Goal: Information Seeking & Learning: Learn about a topic

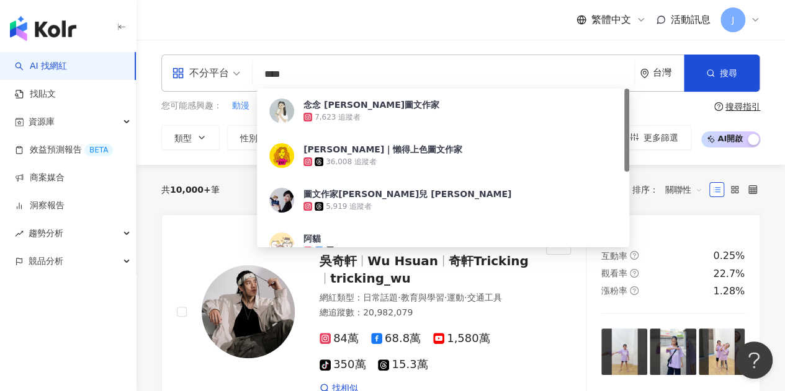
click at [193, 80] on div "不分平台" at bounding box center [200, 73] width 57 height 20
type input "****"
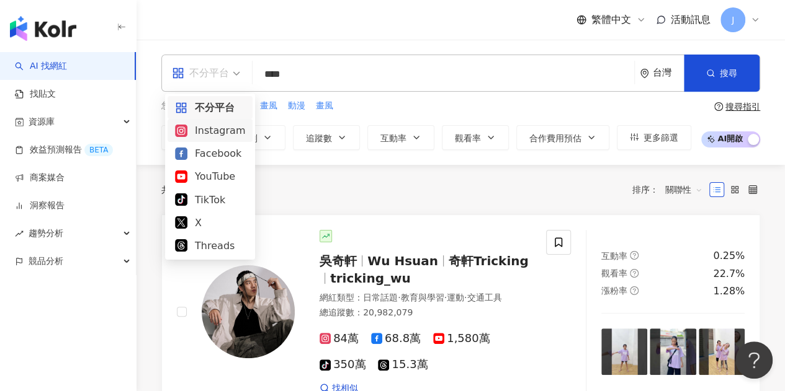
click at [247, 127] on div "Instagram" at bounding box center [209, 130] width 85 height 23
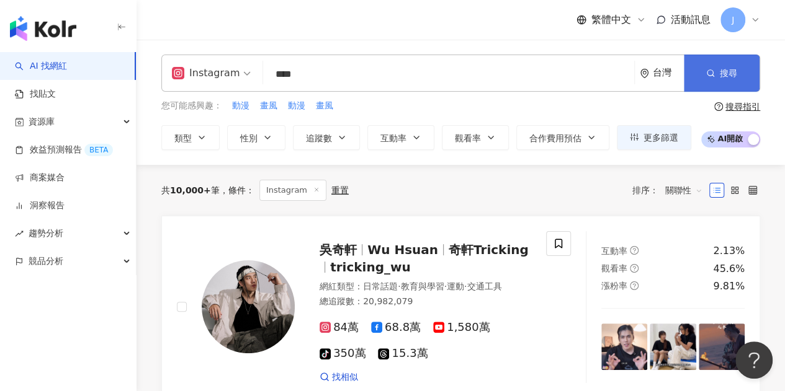
click at [724, 84] on button "搜尋" at bounding box center [722, 73] width 76 height 37
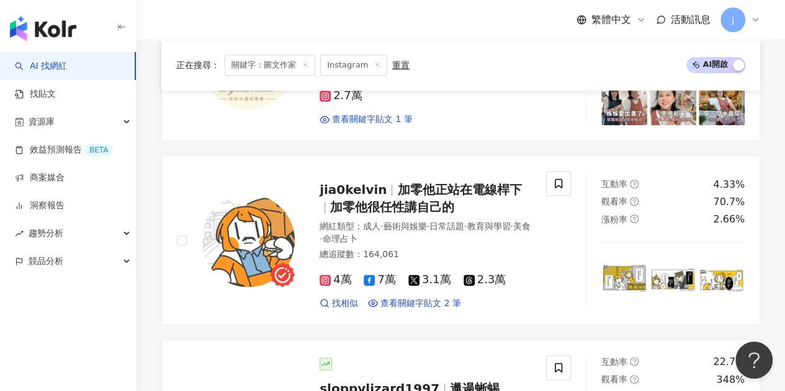
scroll to position [643, 0]
click at [452, 190] on div "jia0kelvin 加零他正站在電線桿下 加零他很任性講自己的" at bounding box center [425, 197] width 212 height 35
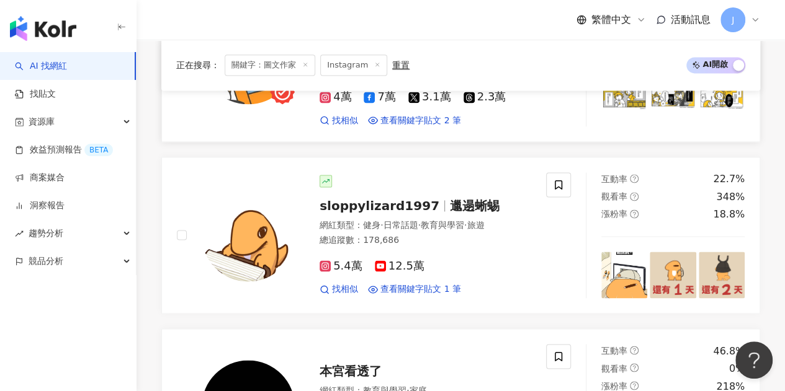
scroll to position [826, 0]
click at [432, 198] on span "sloppylizard1997" at bounding box center [384, 205] width 130 height 15
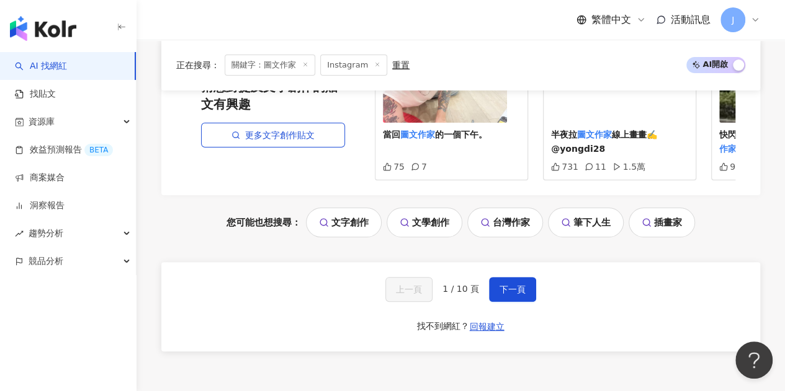
scroll to position [2402, 0]
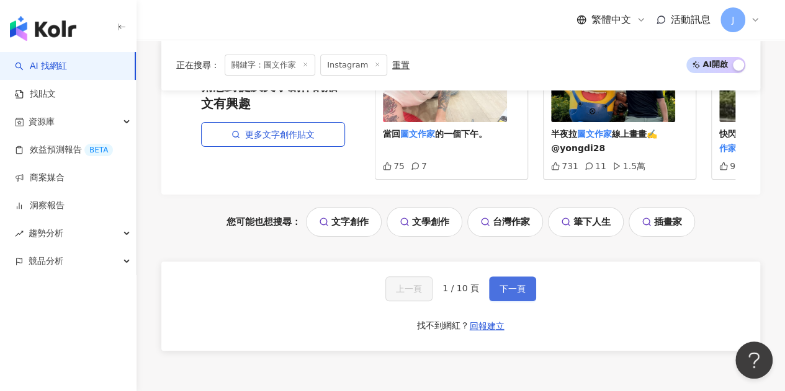
click at [507, 277] on button "下一頁" at bounding box center [512, 289] width 47 height 25
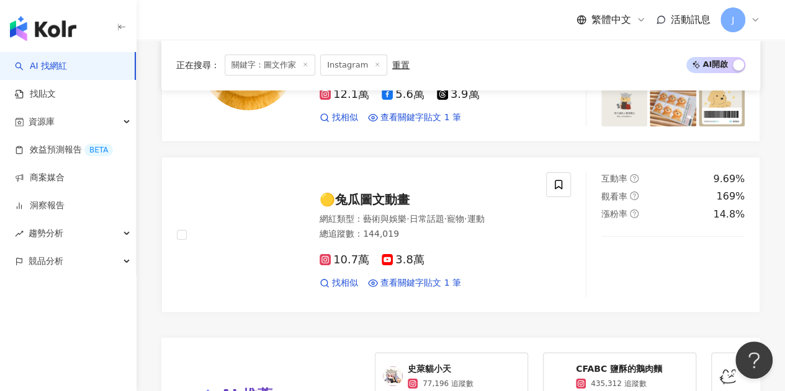
scroll to position [2118, 0]
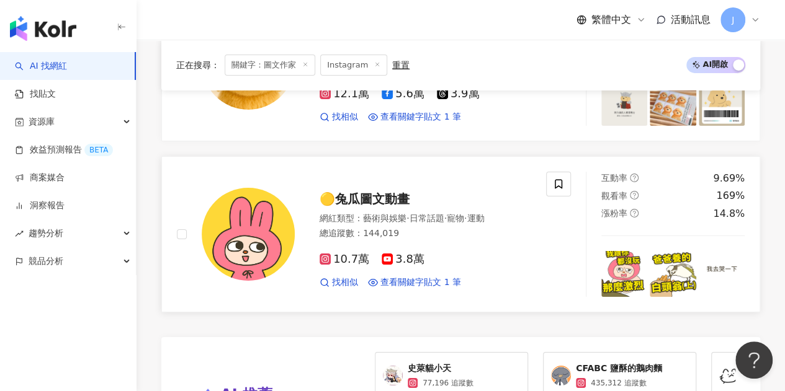
click at [395, 192] on span "🟡兔瓜圖文動畫" at bounding box center [364, 199] width 90 height 15
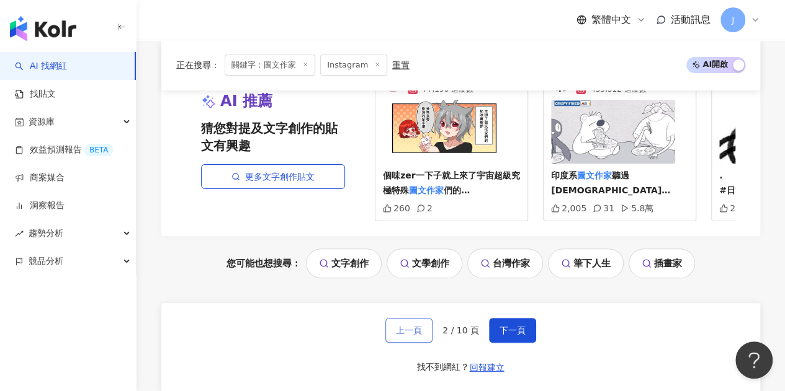
click at [428, 318] on button "上一頁" at bounding box center [408, 330] width 47 height 25
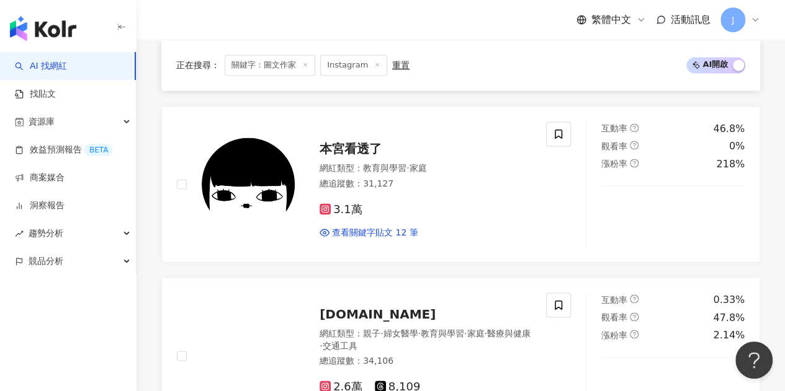
scroll to position [2393, 0]
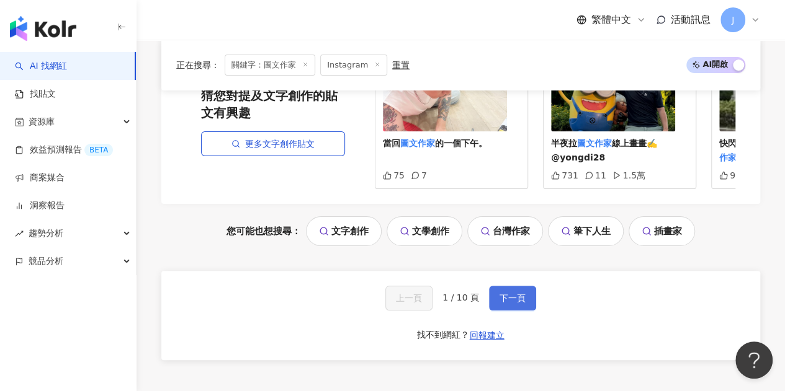
click at [516, 293] on span "下一頁" at bounding box center [512, 298] width 26 height 10
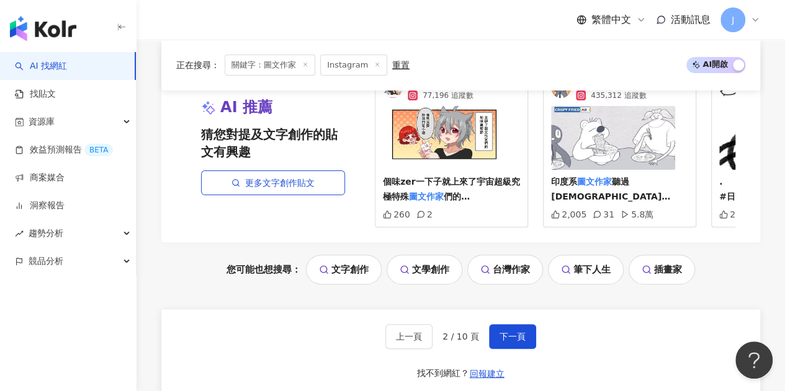
scroll to position [2412, 0]
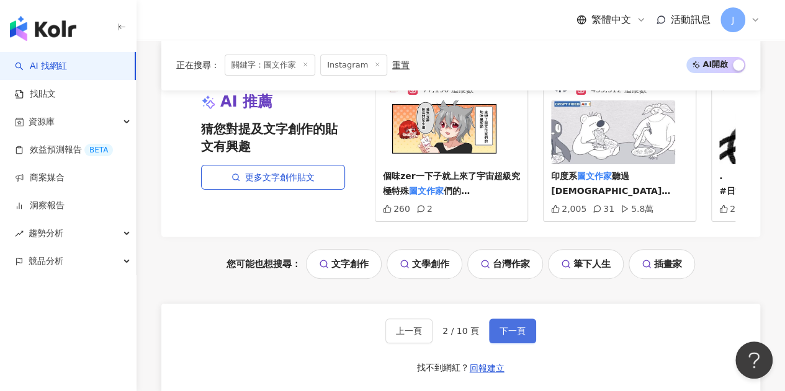
click at [511, 326] on span "下一頁" at bounding box center [512, 331] width 26 height 10
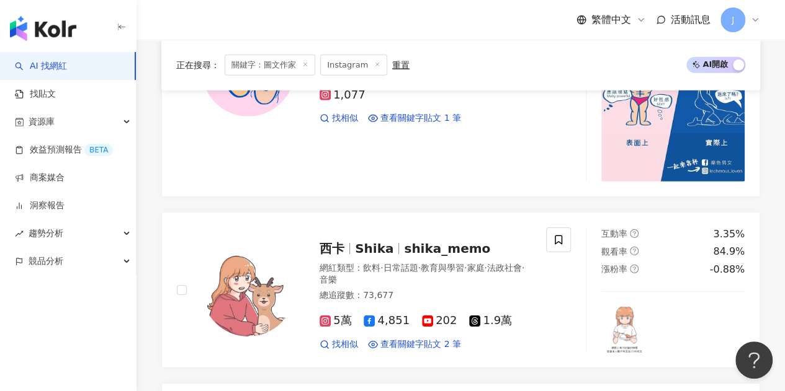
scroll to position [1863, 0]
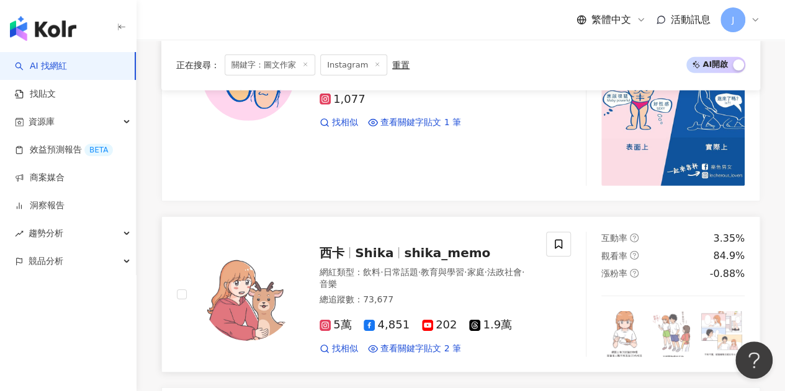
click at [442, 246] on span "shika_memo" at bounding box center [447, 253] width 86 height 15
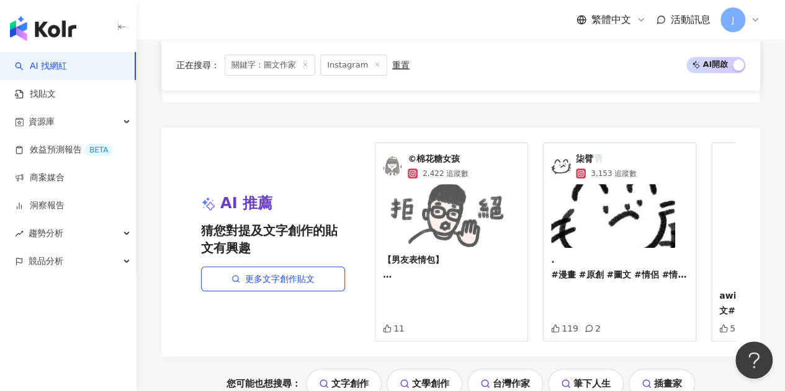
scroll to position [2540, 0]
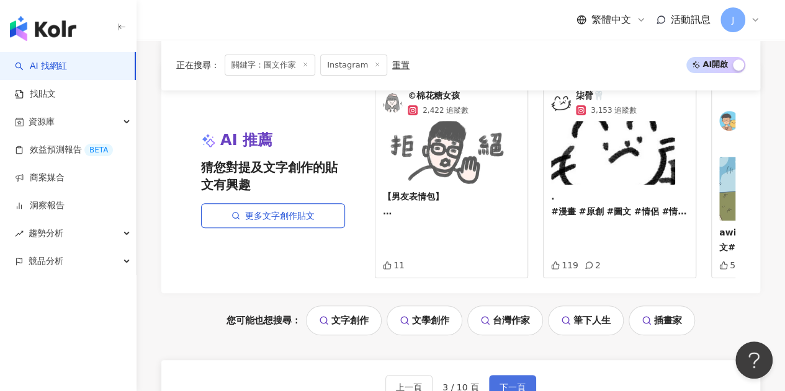
click at [521, 381] on span "下一頁" at bounding box center [512, 388] width 26 height 10
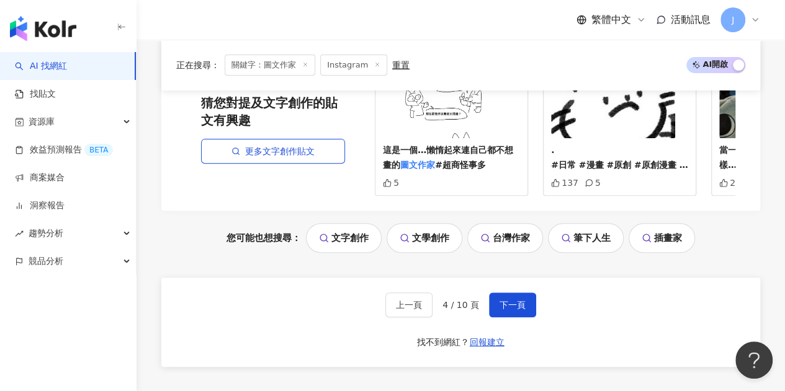
scroll to position [2511, 0]
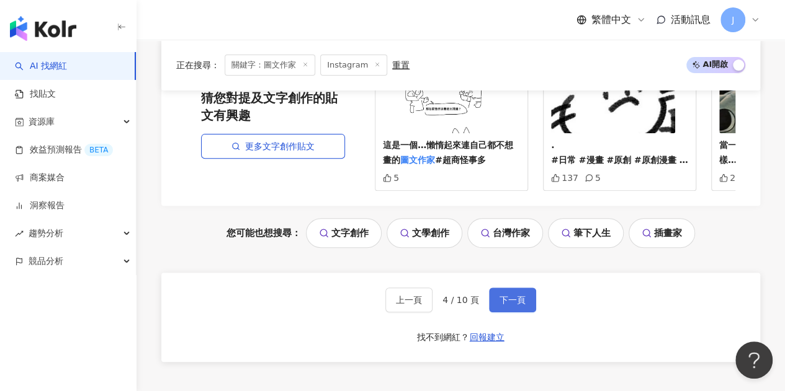
click at [506, 295] on span "下一頁" at bounding box center [512, 300] width 26 height 10
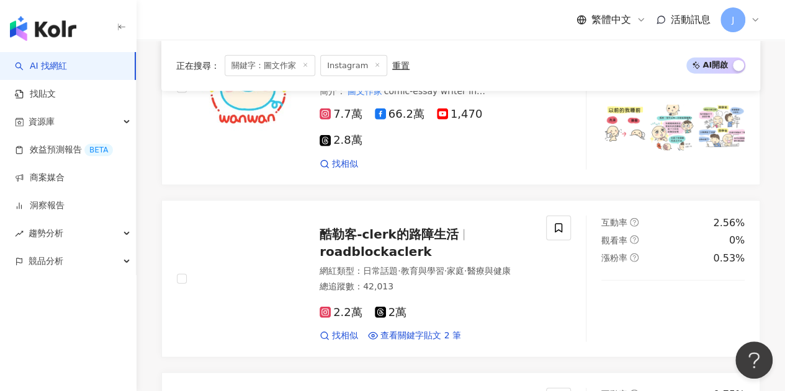
scroll to position [1513, 0]
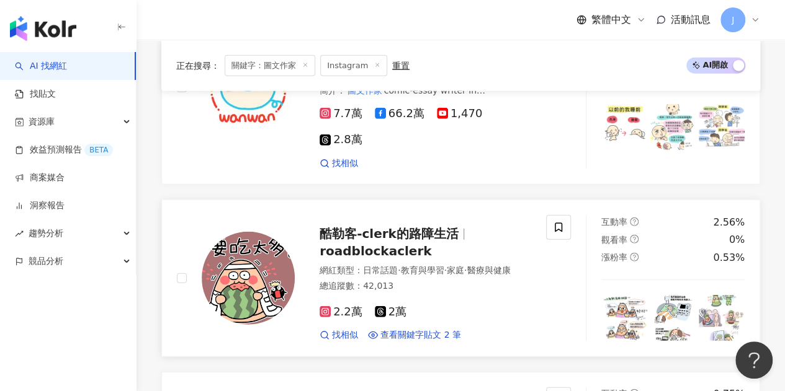
click at [443, 226] on span "酷勒客-clerk的路障生活" at bounding box center [388, 233] width 139 height 15
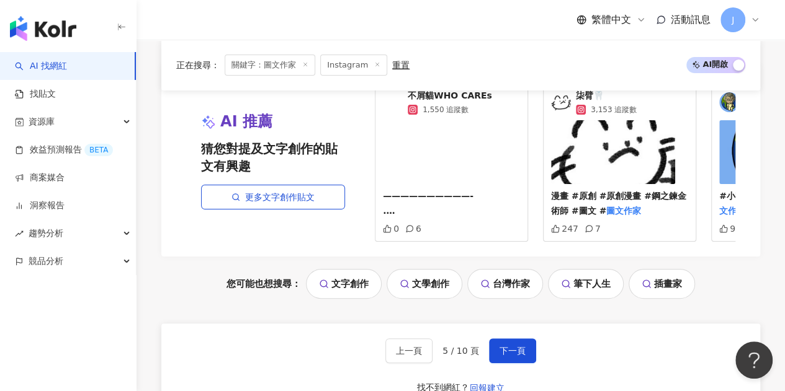
scroll to position [2358, 0]
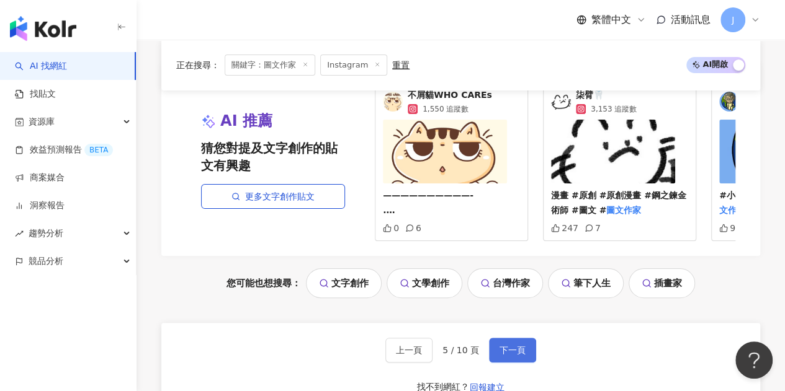
click at [511, 338] on button "下一頁" at bounding box center [512, 350] width 47 height 25
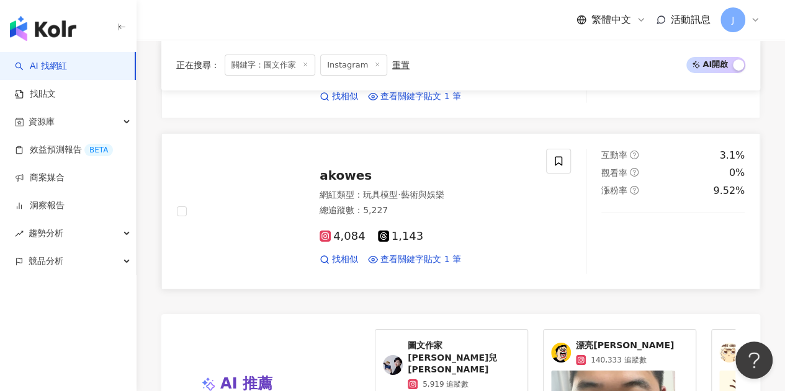
scroll to position [2258, 0]
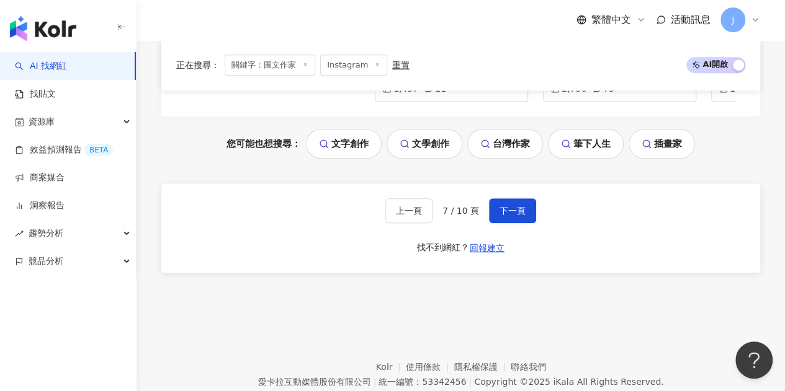
scroll to position [2616, 0]
click at [520, 222] on button "下一頁" at bounding box center [512, 209] width 47 height 25
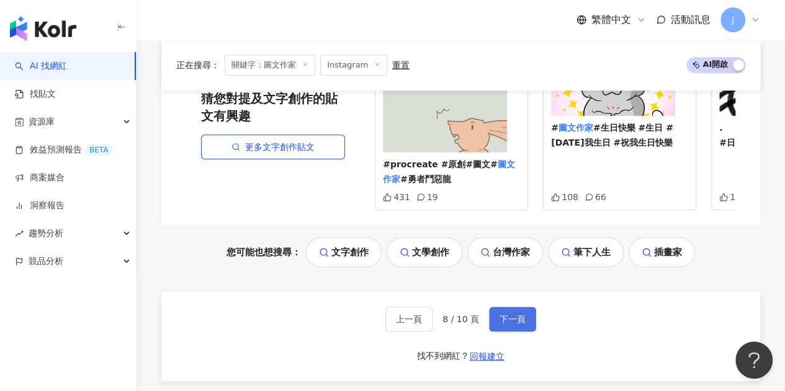
scroll to position [2704, 0]
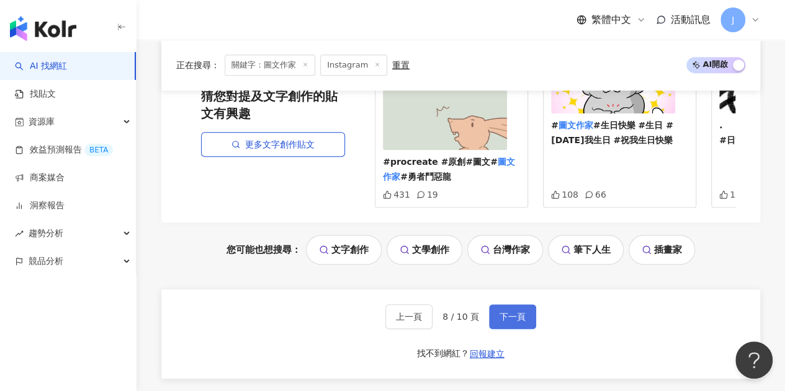
click at [520, 312] on span "下一頁" at bounding box center [512, 317] width 26 height 10
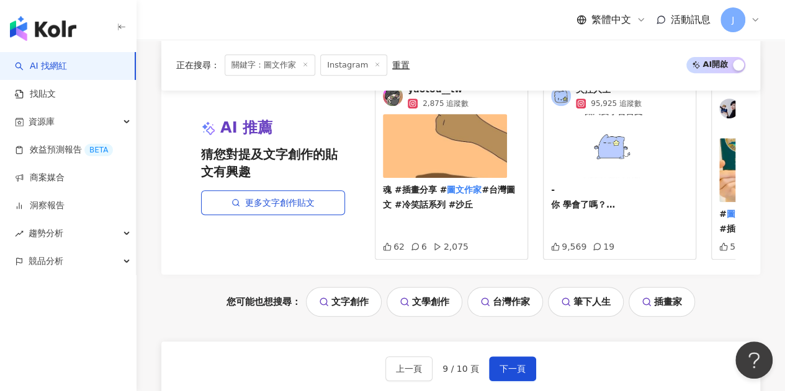
scroll to position [2579, 0]
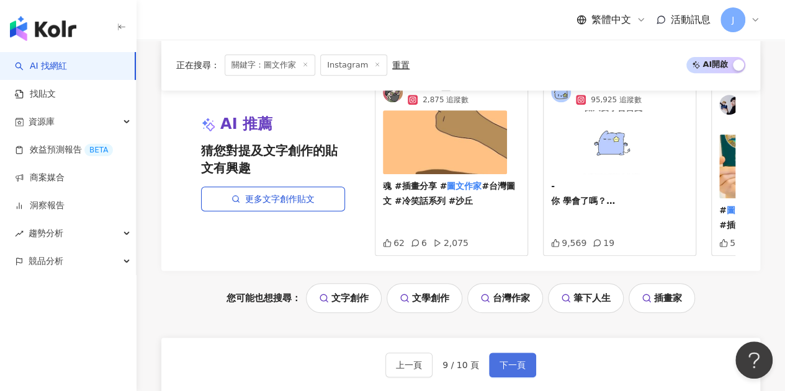
click at [514, 360] on span "下一頁" at bounding box center [512, 365] width 26 height 10
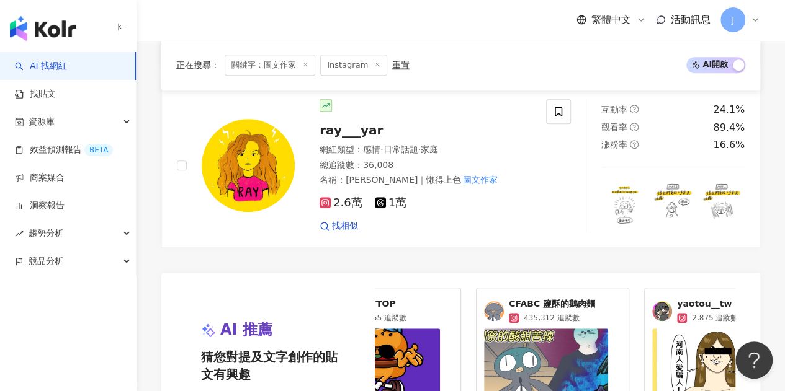
scroll to position [0, 68]
click at [367, 123] on span "ray___yar" at bounding box center [350, 130] width 63 height 15
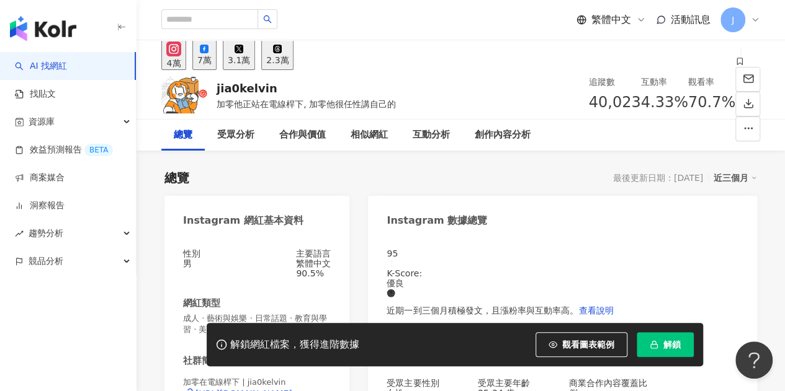
scroll to position [105, 0]
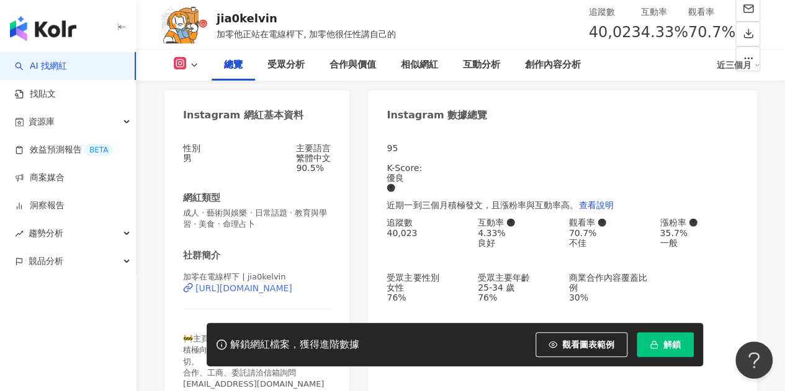
click at [274, 293] on div "https://www.instagram.com/jia0kelvin/" at bounding box center [243, 288] width 97 height 10
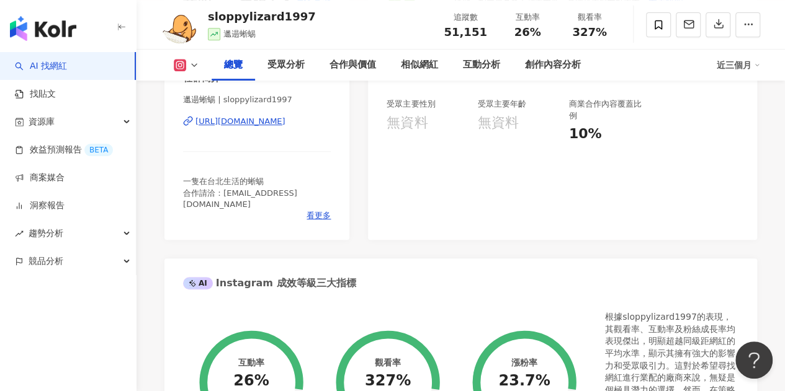
scroll to position [278, 0]
click at [285, 121] on div "https://www.instagram.com/sloppylizard1997/" at bounding box center [240, 120] width 90 height 11
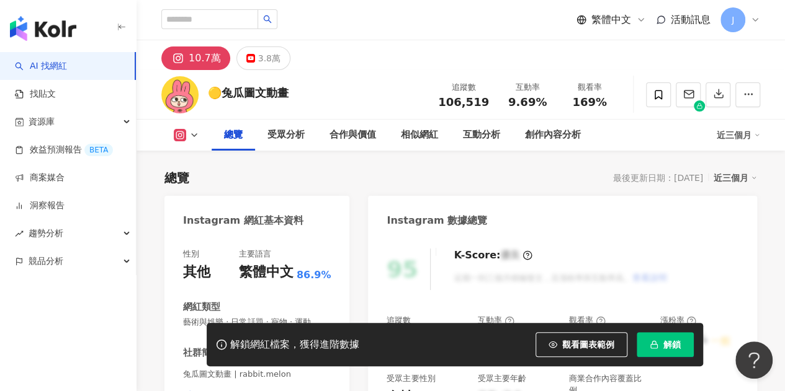
scroll to position [162, 0]
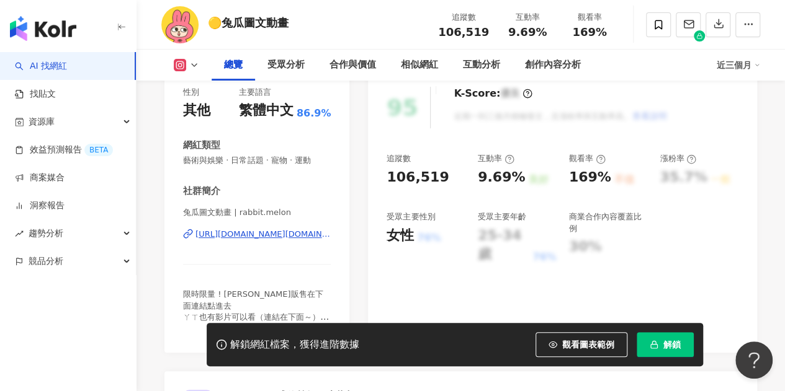
click at [299, 239] on div "[URL][DOMAIN_NAME][DOMAIN_NAME]" at bounding box center [262, 234] width 135 height 11
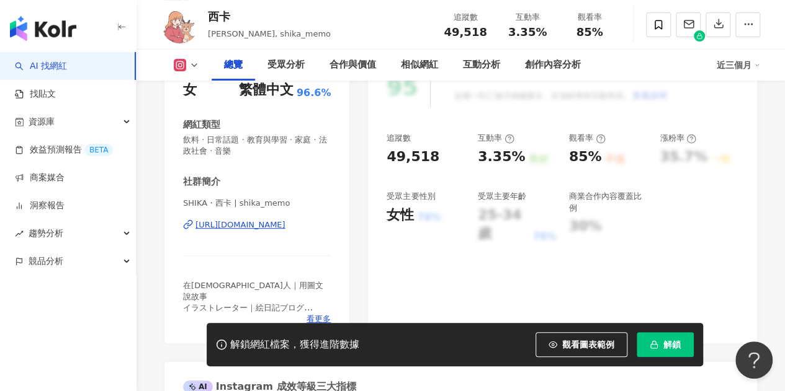
scroll to position [181, 0]
click at [282, 233] on div "SHIKA・西卡 | shika_memo https://www.instagram.com/shika_memo/" at bounding box center [257, 235] width 148 height 73
click at [280, 226] on div "https://www.instagram.com/shika_memo/" at bounding box center [240, 226] width 90 height 11
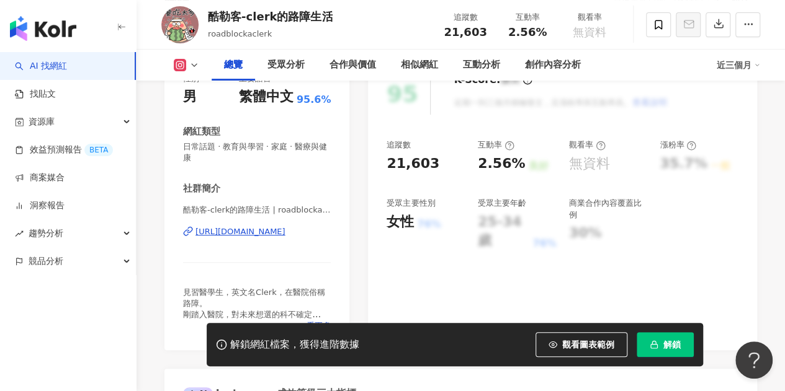
scroll to position [176, 0]
click at [287, 225] on div "酷勒客-clerk的路障生活 | roadblockaclerk https://www.instagram.com/roadblockaclerk/" at bounding box center [257, 240] width 148 height 73
click at [285, 227] on div "https://www.instagram.com/roadblockaclerk/" at bounding box center [240, 231] width 90 height 11
